Goal: Find specific page/section: Find specific page/section

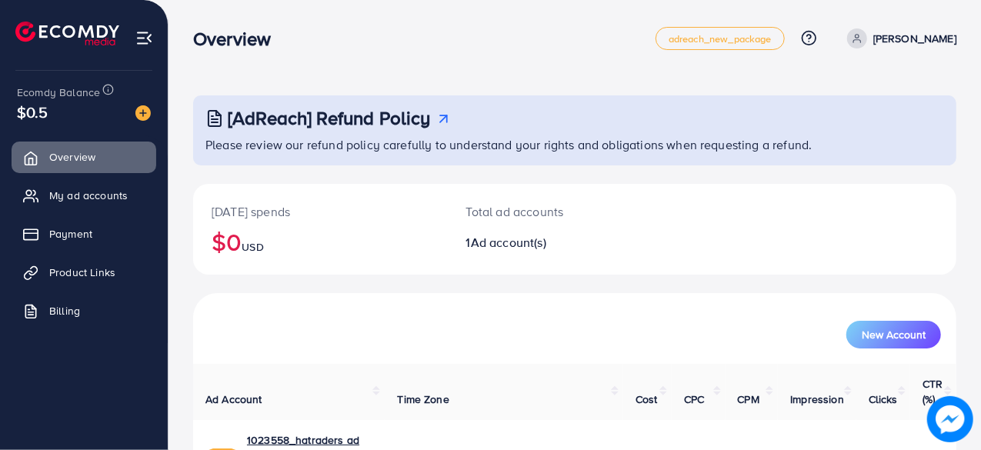
scroll to position [78, 0]
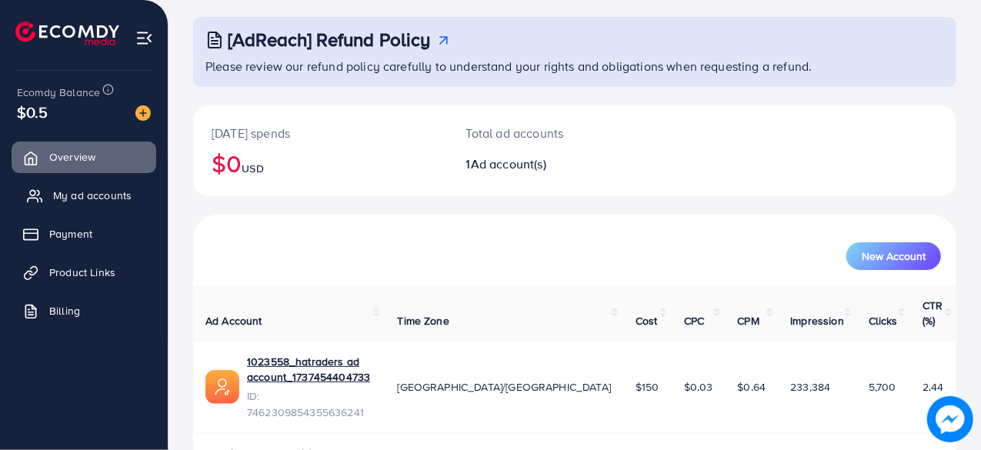
click at [103, 203] on link "My ad accounts" at bounding box center [84, 195] width 145 height 31
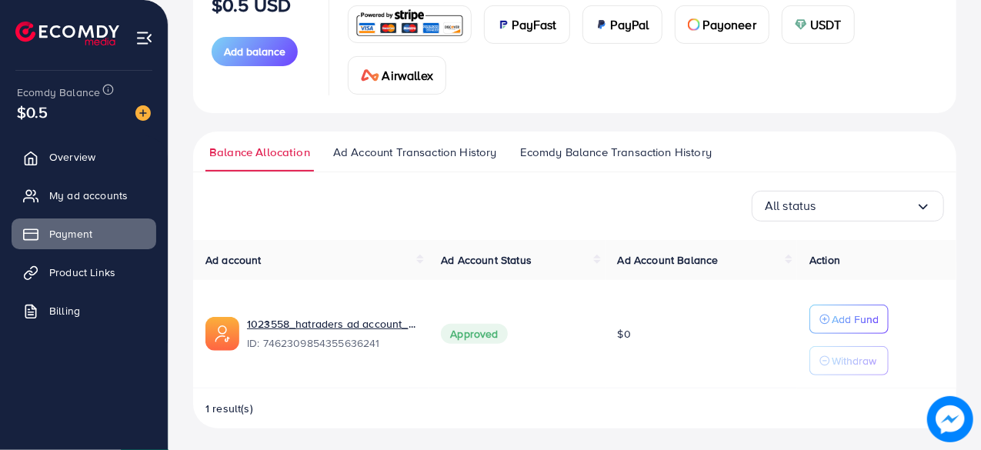
scroll to position [557, 0]
click at [105, 280] on link "Product Links" at bounding box center [84, 272] width 145 height 31
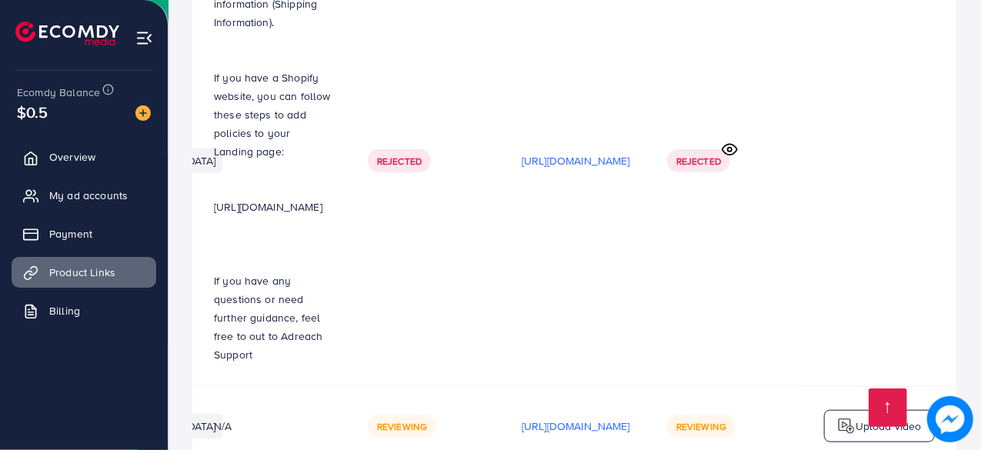
scroll to position [0, 532]
